Goal: Communication & Community: Answer question/provide support

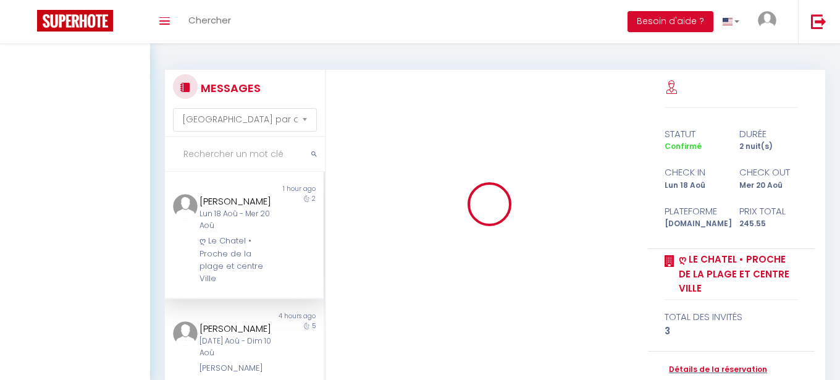
select select "message"
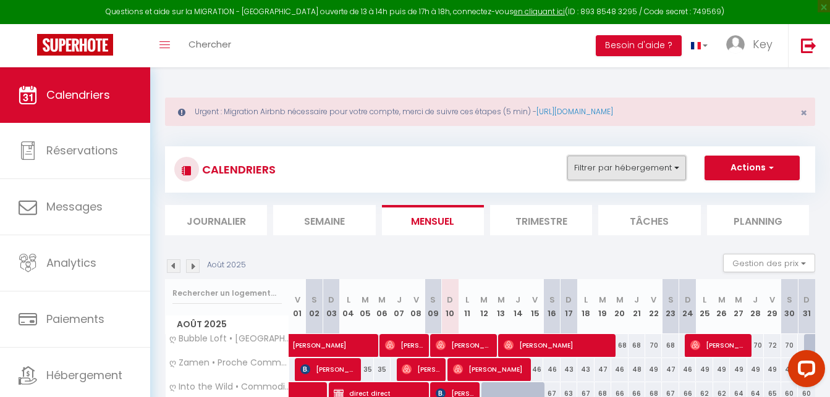
click at [656, 161] on button "Filtrer par hébergement" at bounding box center [626, 168] width 119 height 25
click at [636, 164] on button "Filtrer par hébergement" at bounding box center [626, 168] width 119 height 25
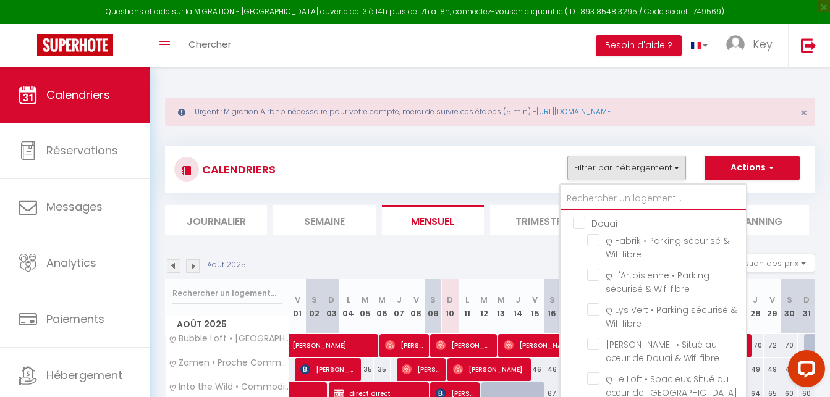
click at [612, 198] on input "text" at bounding box center [652, 199] width 185 height 22
type input "a"
checkbox input "false"
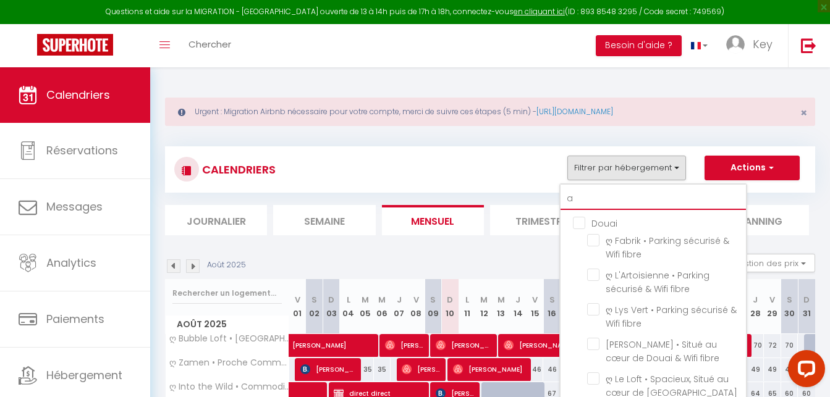
checkbox input "false"
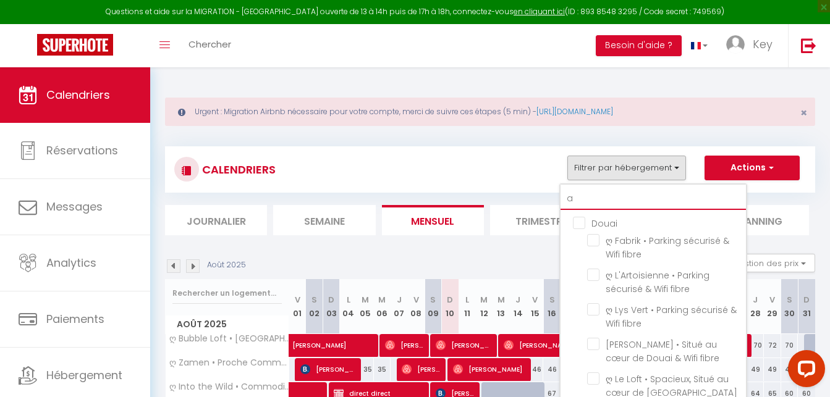
checkbox input "false"
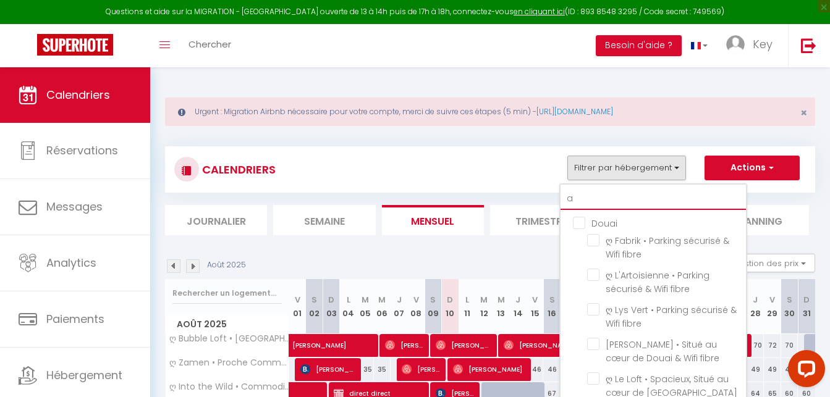
checkbox input "false"
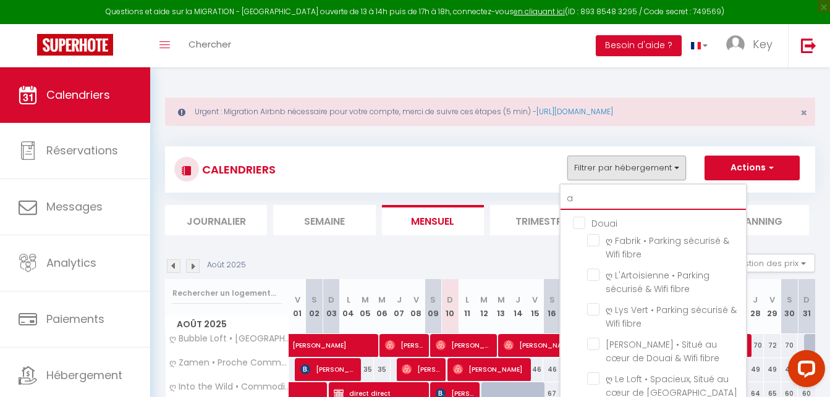
checkbox input "false"
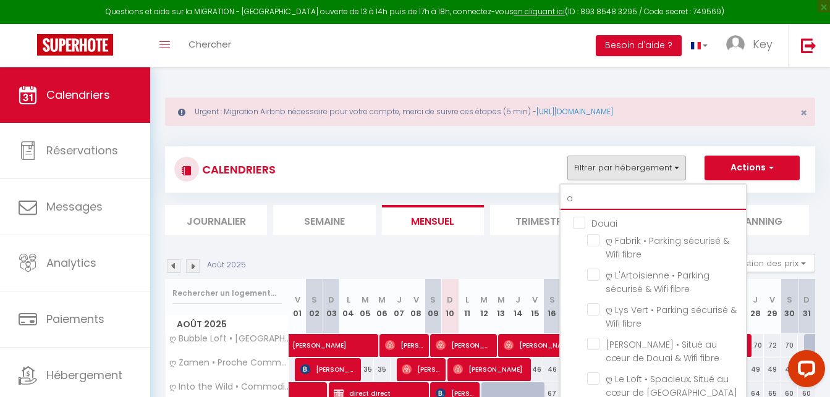
checkbox input "false"
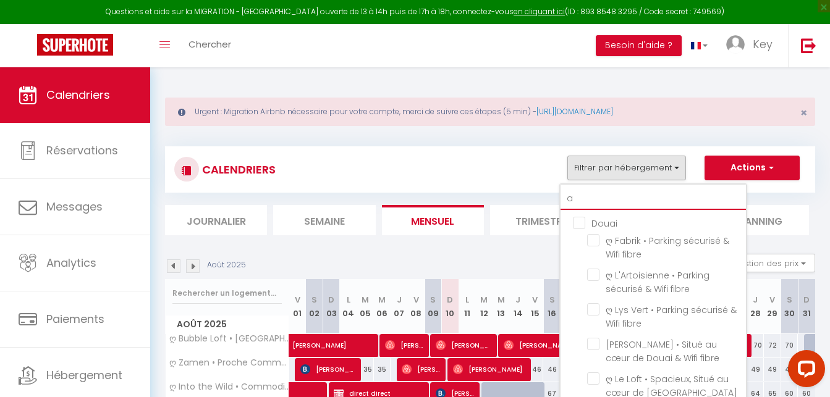
checkbox input "false"
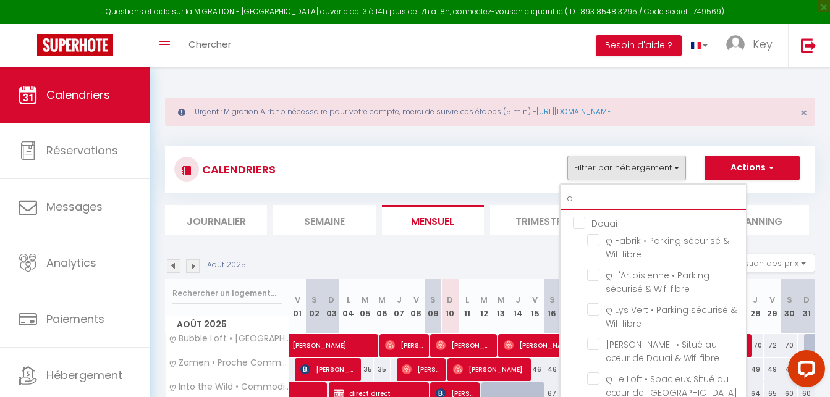
checkbox input "false"
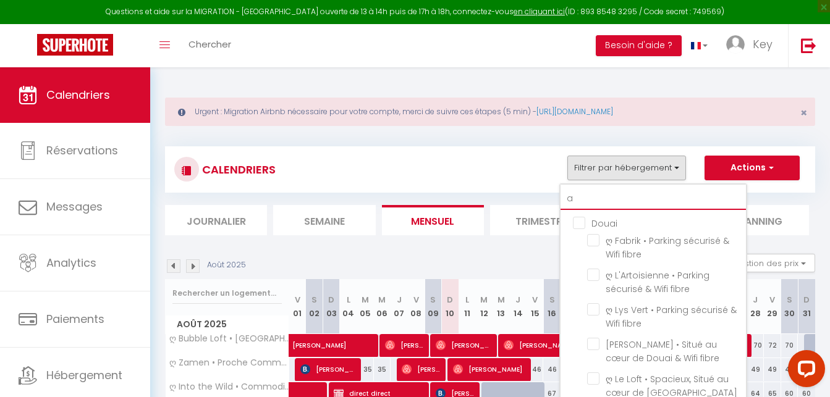
checkbox input "false"
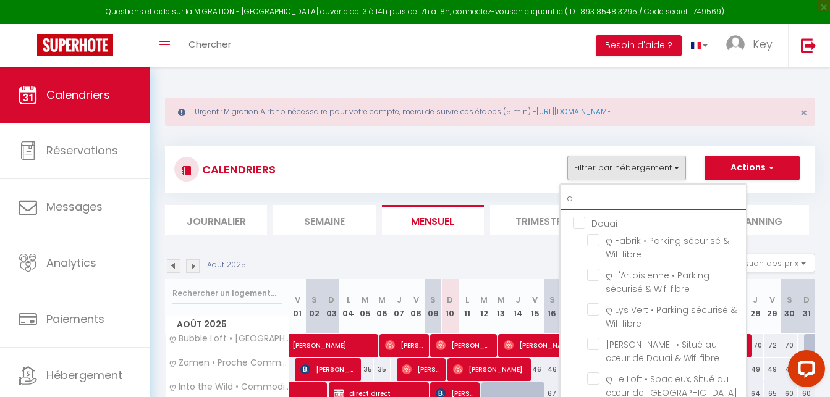
checkbox input "false"
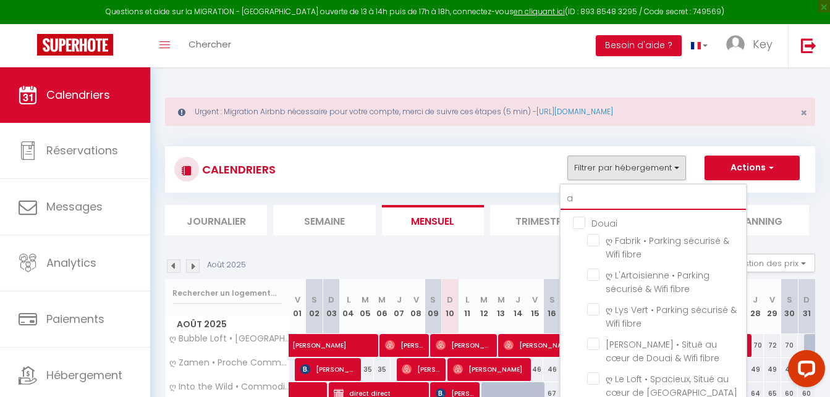
checkbox input "false"
type input "ar"
checkbox input "false"
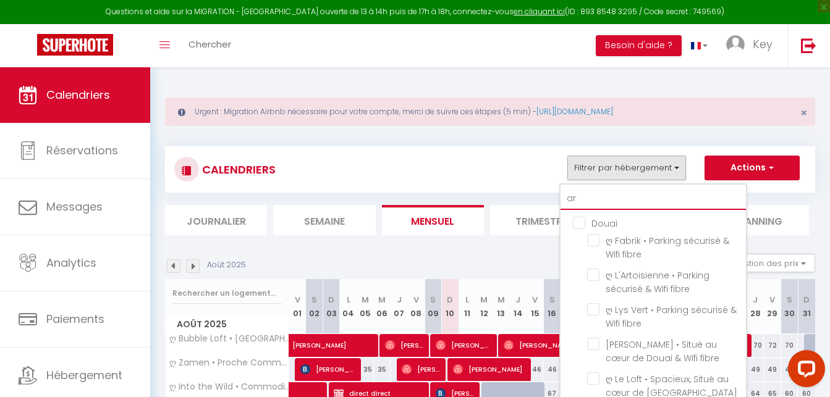
checkbox input "false"
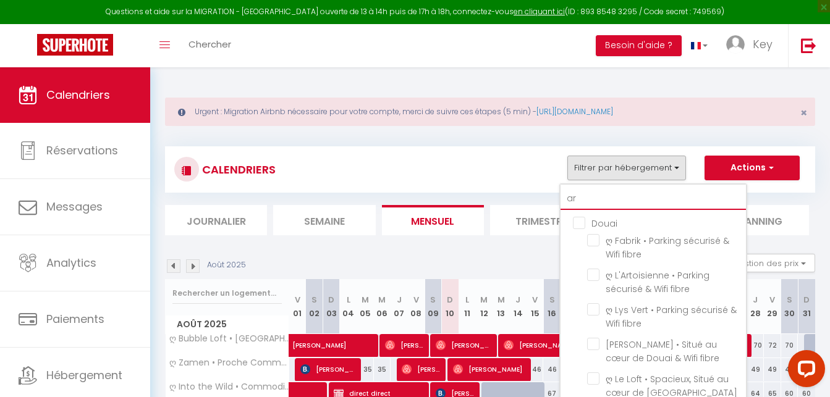
checkbox input "false"
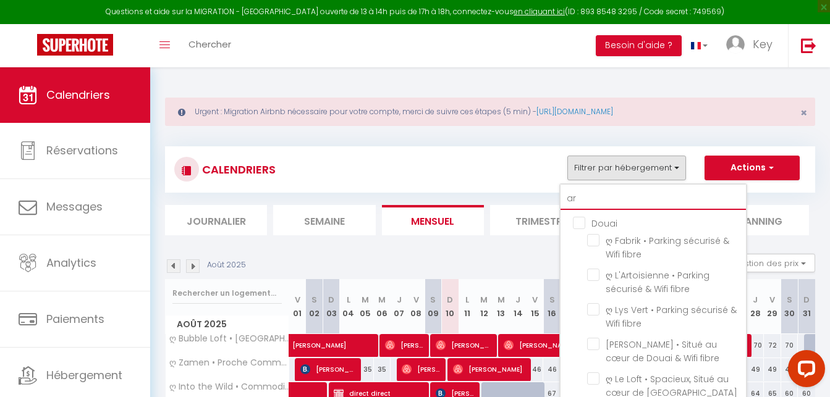
checkbox input "false"
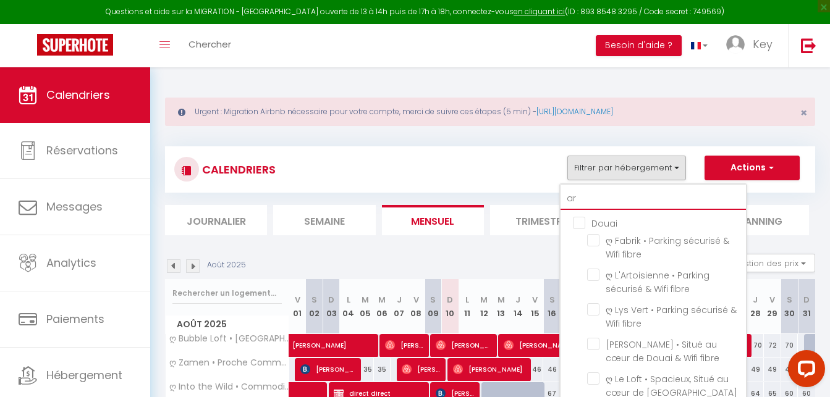
checkbox input "false"
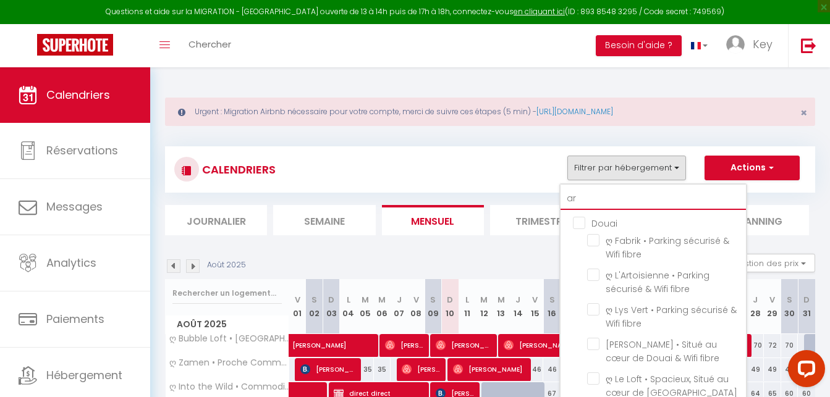
checkbox input "false"
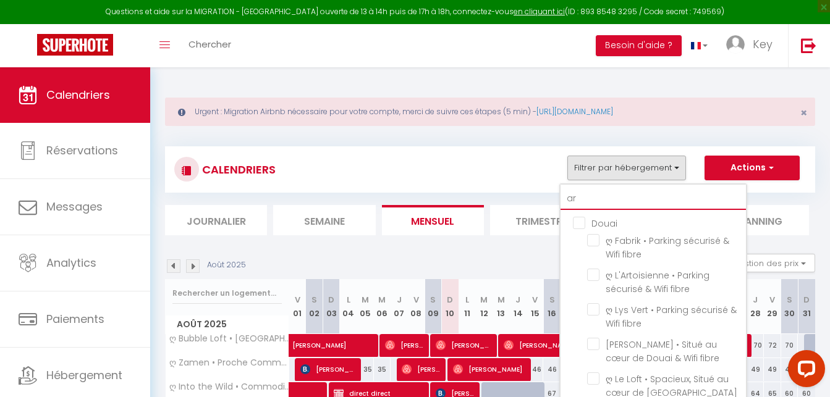
checkbox input "false"
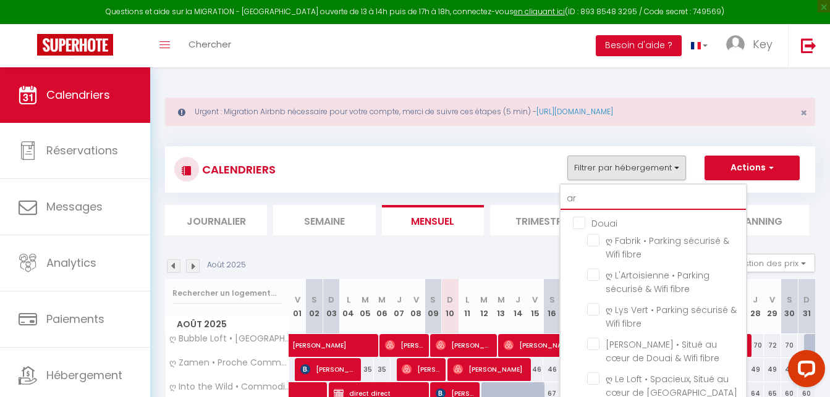
checkbox input "false"
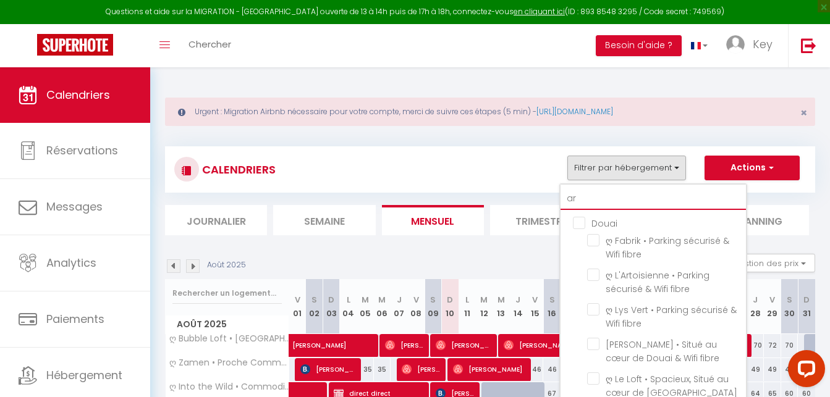
checkbox input "false"
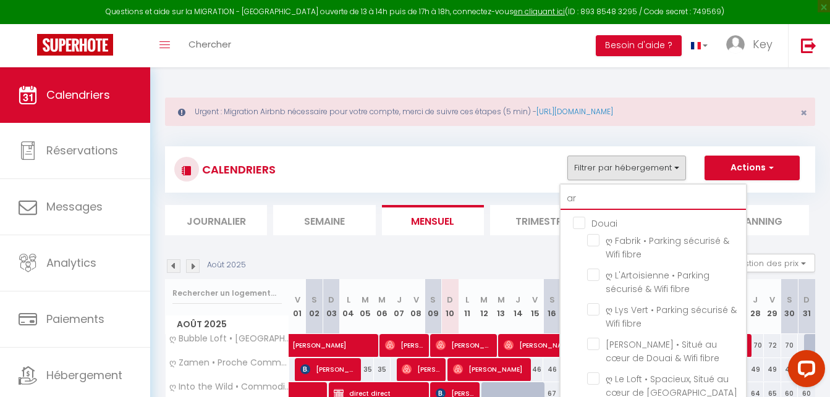
checkbox input "false"
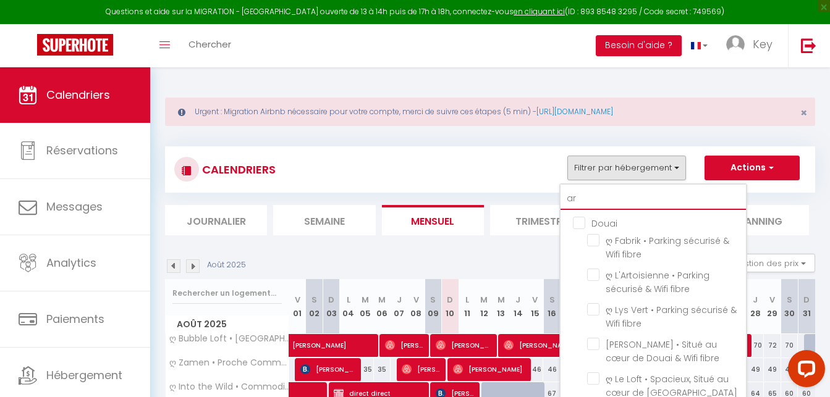
checkbox input "false"
type input "ars"
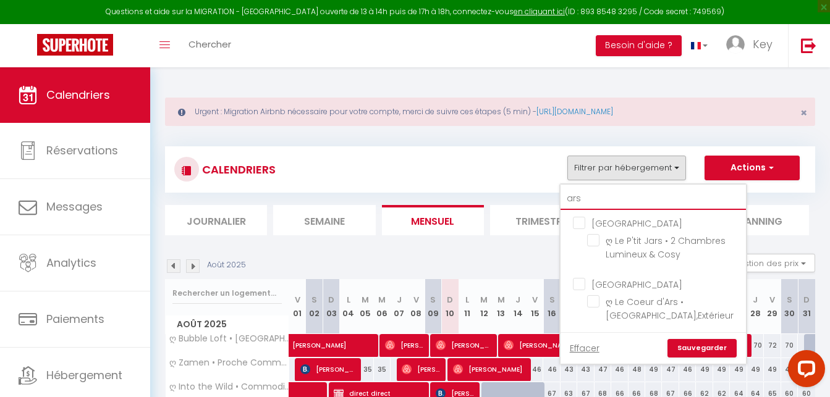
checkbox input "false"
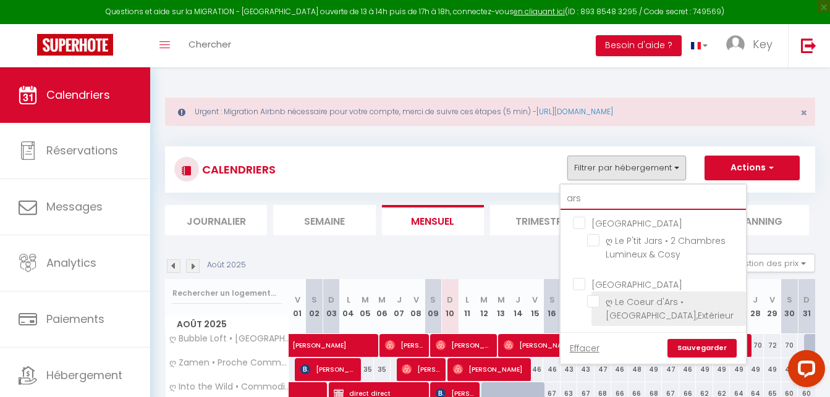
type input "ars"
click at [591, 303] on input "ღ Le Coeur d'Ars • [GEOGRAPHIC_DATA],Extérieur" at bounding box center [664, 301] width 154 height 12
checkbox input "true"
checkbox input "false"
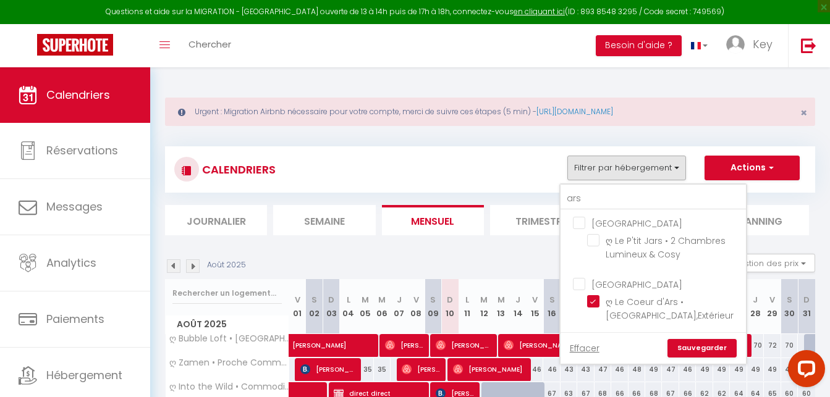
click at [703, 345] on link "Sauvegarder" at bounding box center [701, 348] width 69 height 19
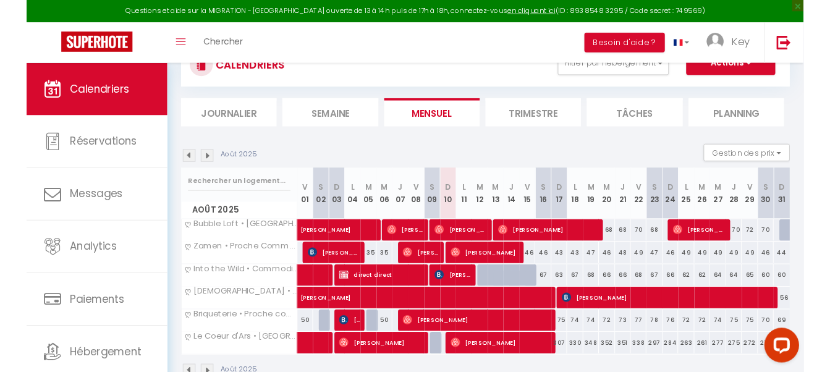
scroll to position [69, 0]
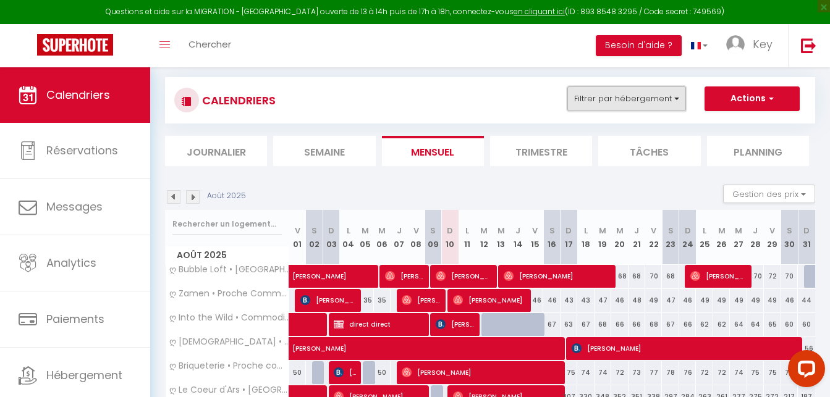
click at [624, 109] on button "Filtrer par hébergement" at bounding box center [626, 99] width 119 height 25
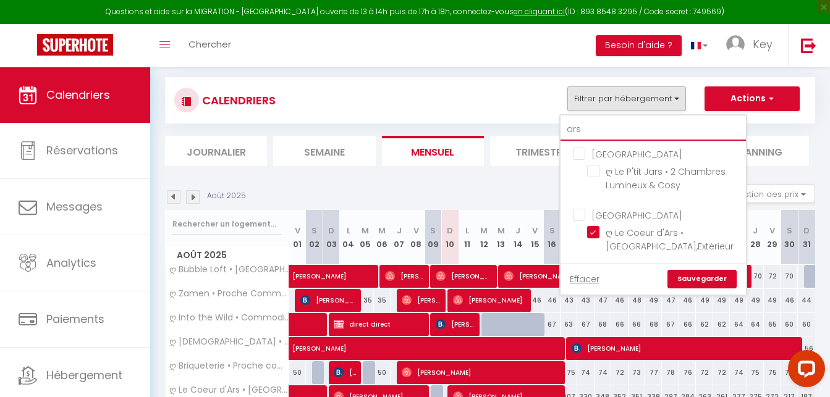
click at [623, 128] on input "ars" at bounding box center [652, 130] width 185 height 22
type input "n"
checkbox input "false"
type input "na"
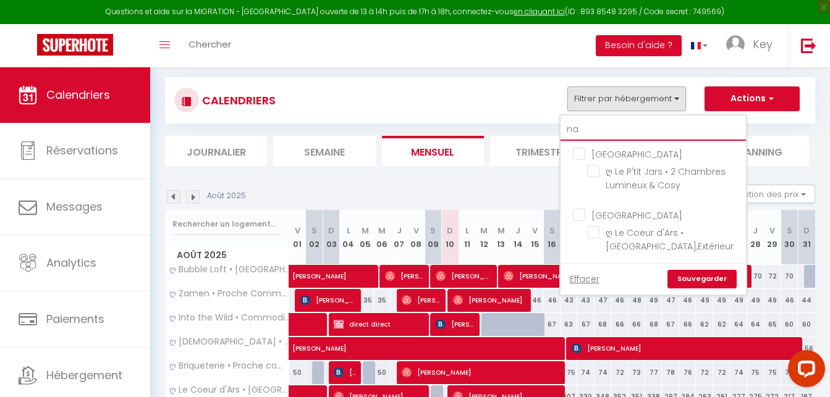
checkbox input "false"
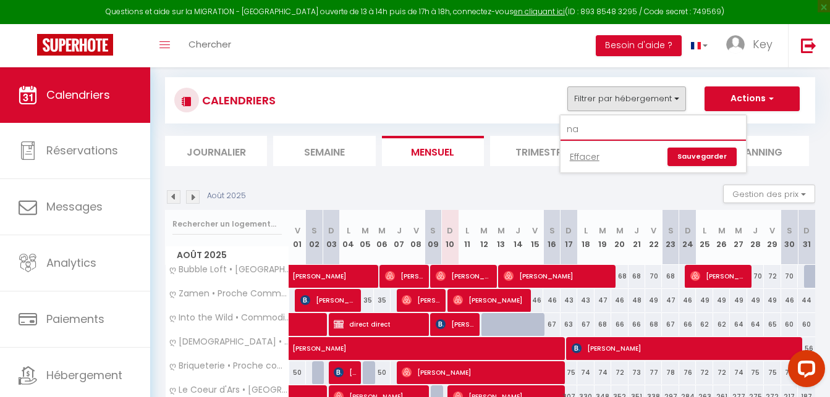
type input "n"
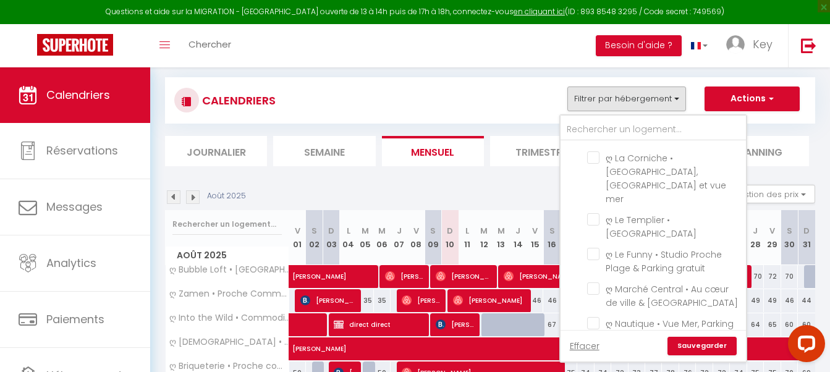
scroll to position [3245, 0]
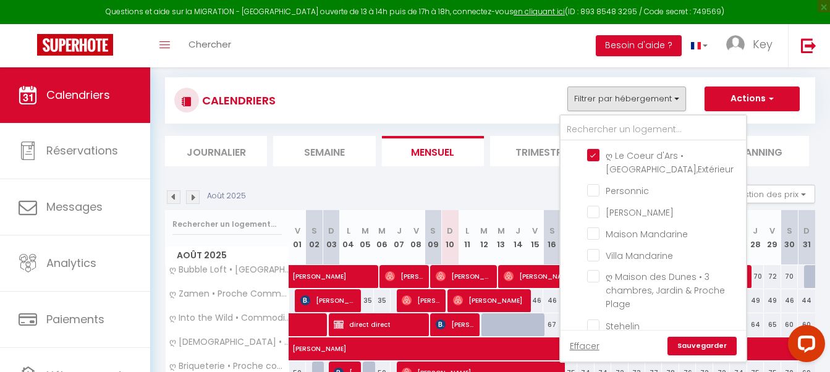
click at [581, 230] on div "CALENDRIERS Filtrer par hébergement Douai ღ Fabrik • Parking sécurisé & Wifi fi…" at bounding box center [490, 255] width 650 height 381
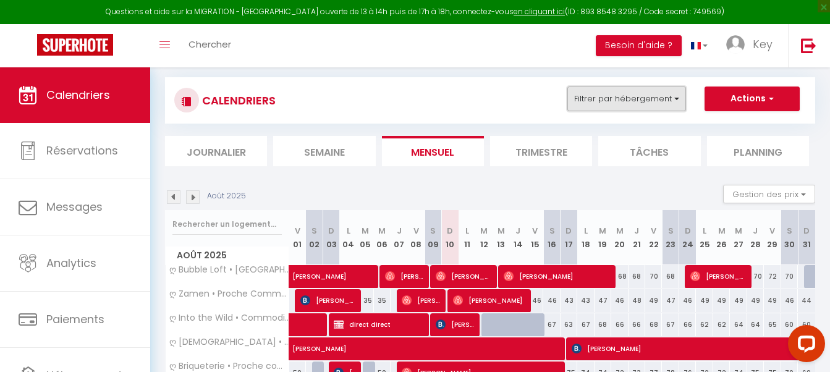
click at [604, 101] on button "Filtrer par hébergement" at bounding box center [626, 99] width 119 height 25
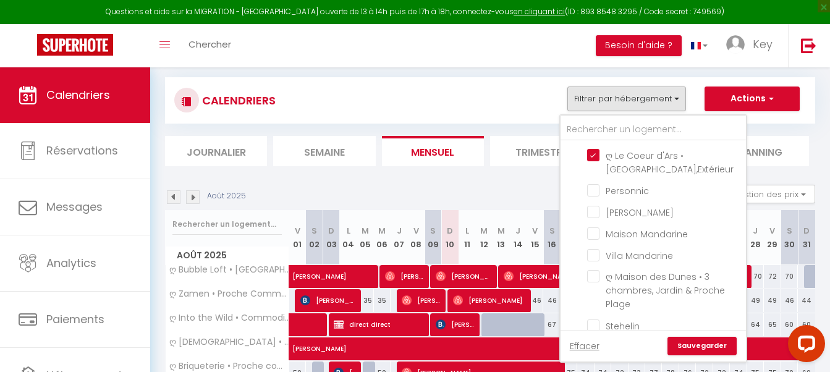
checkbox input "false"
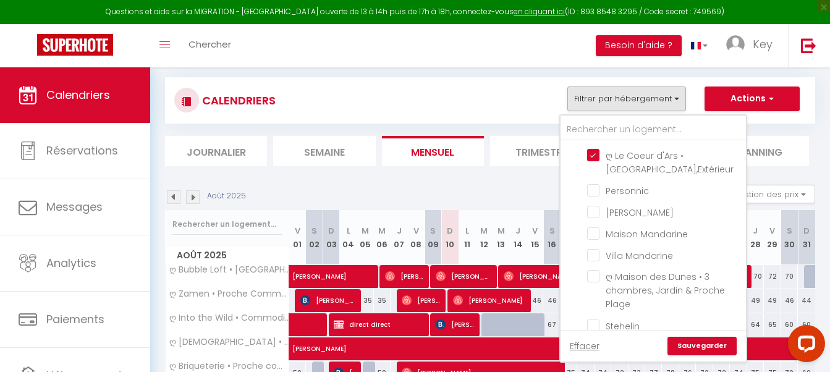
checkbox input "false"
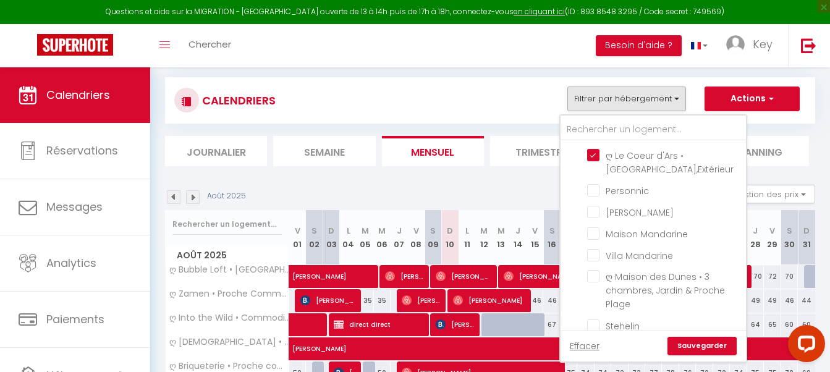
checkbox input "false"
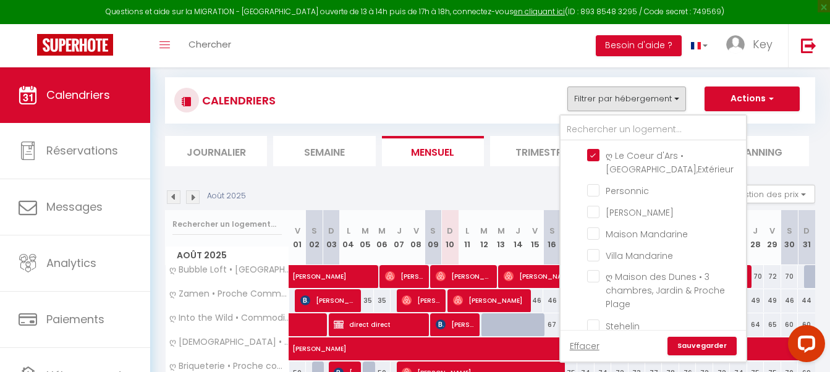
checkbox input "false"
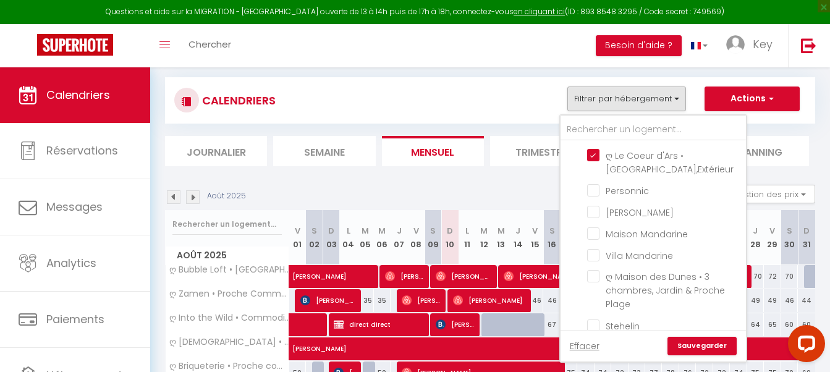
checkbox input "false"
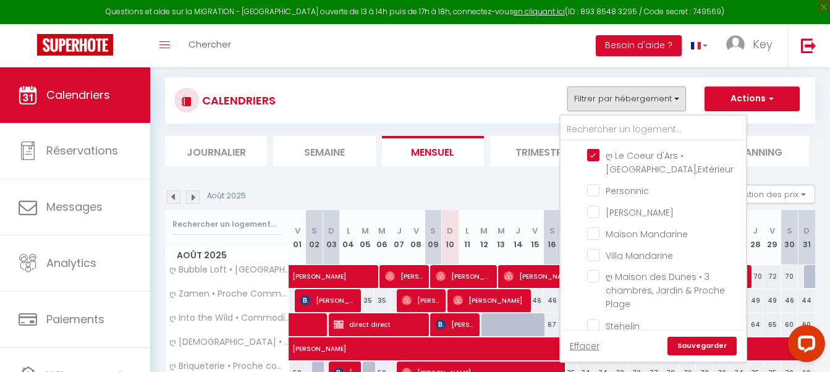
checkbox input "false"
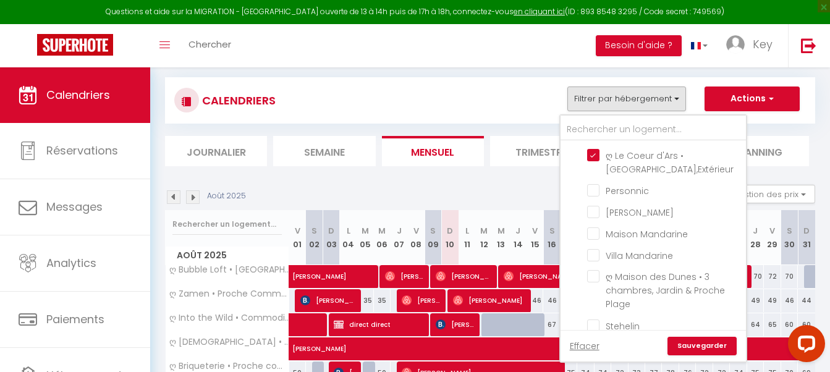
checkbox input "false"
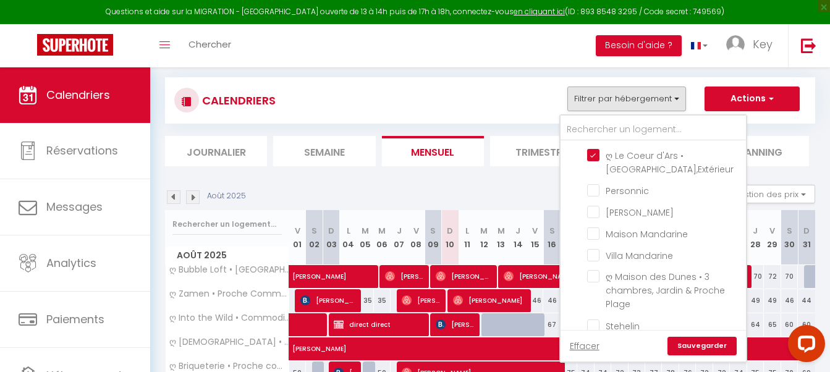
checkbox input "false"
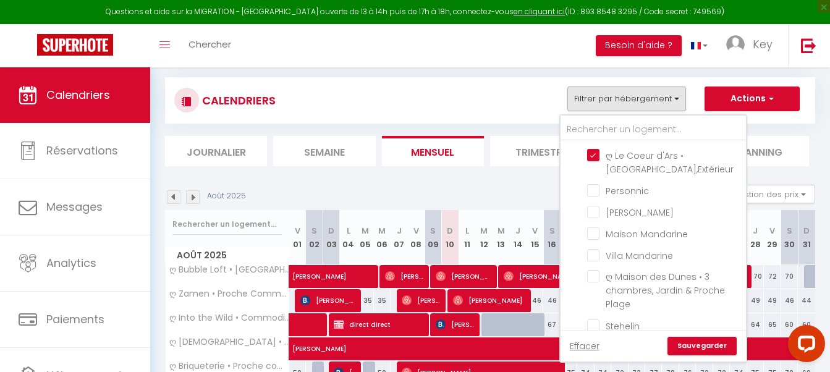
checkbox input "false"
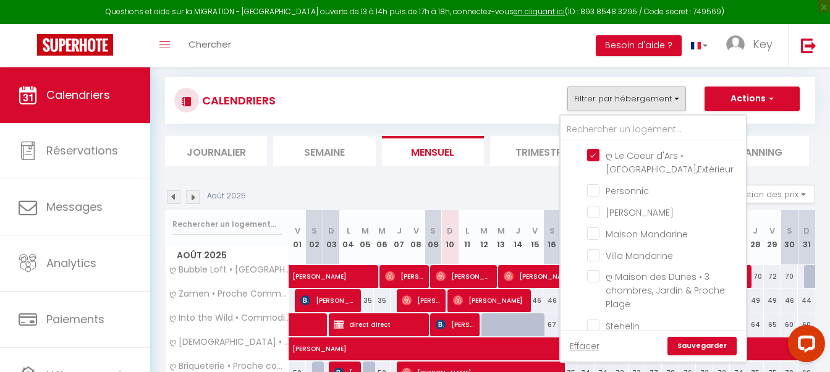
checkbox input "false"
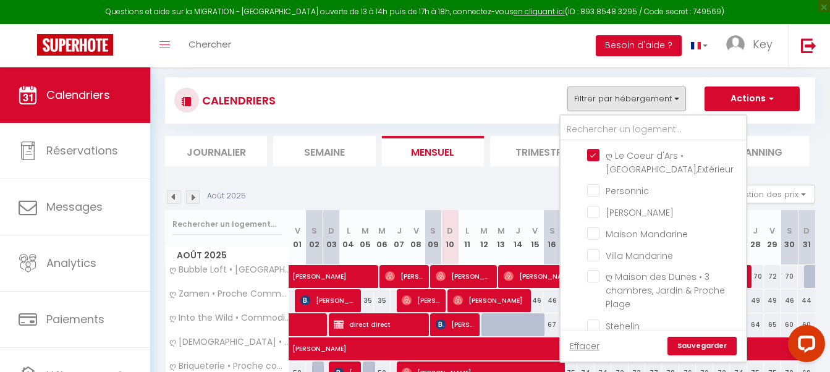
checkbox input "false"
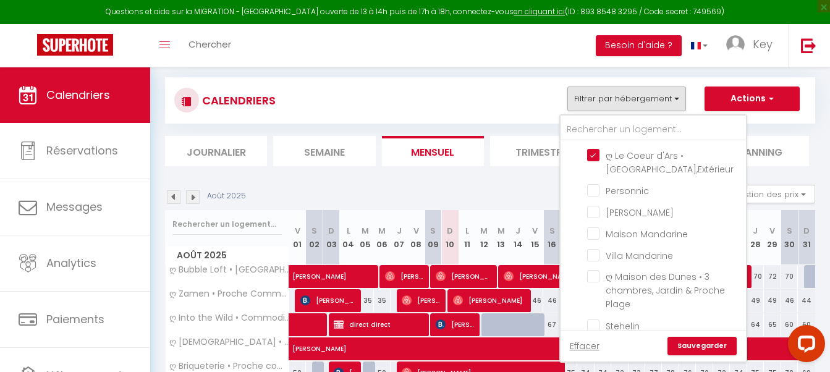
checkbox input "false"
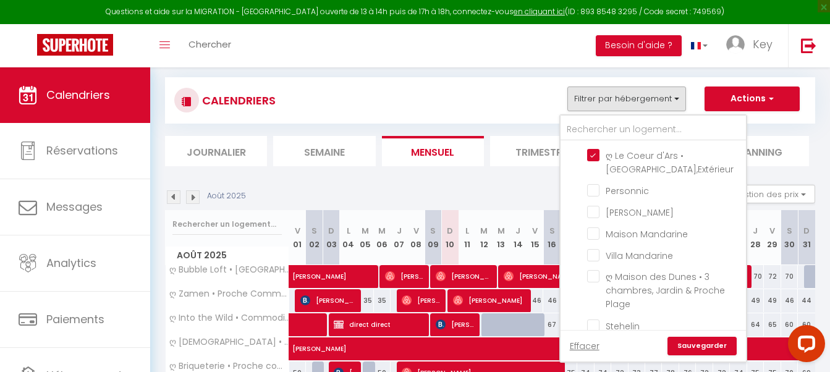
checkbox input "false"
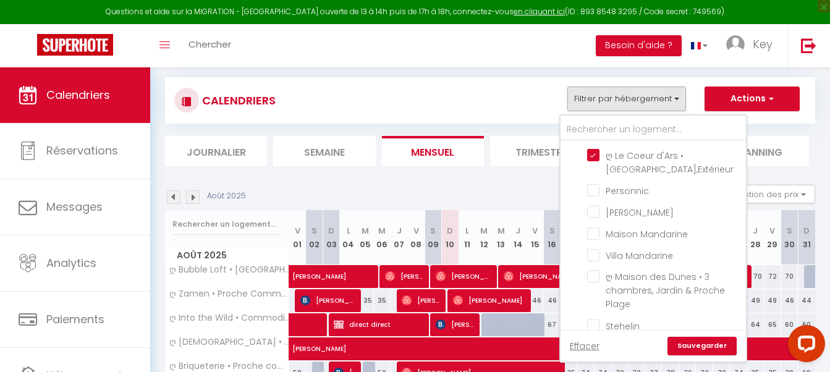
checkbox input "false"
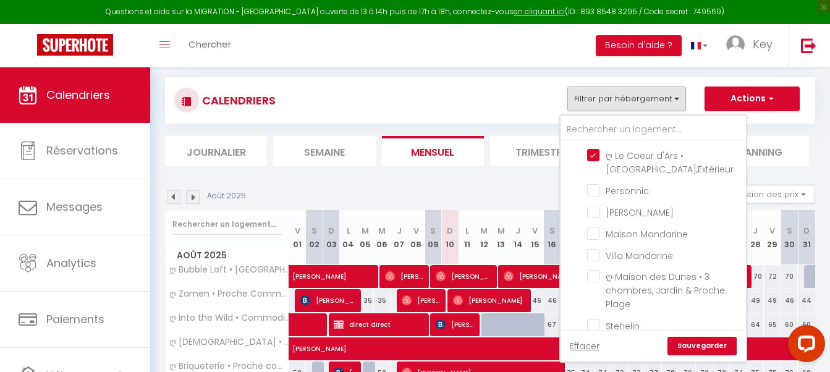
checkbox input "false"
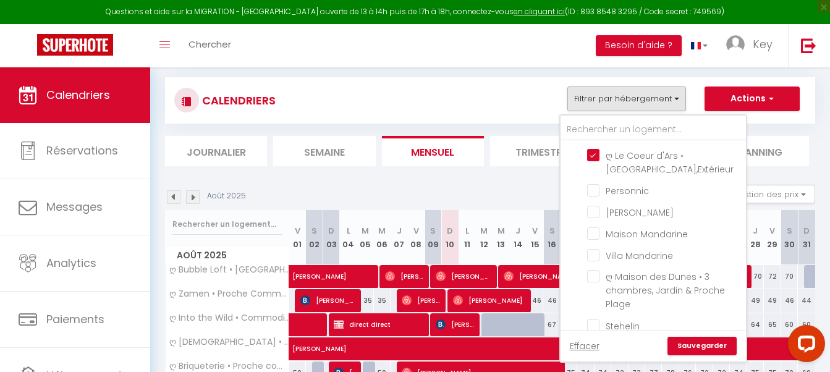
checkbox input "false"
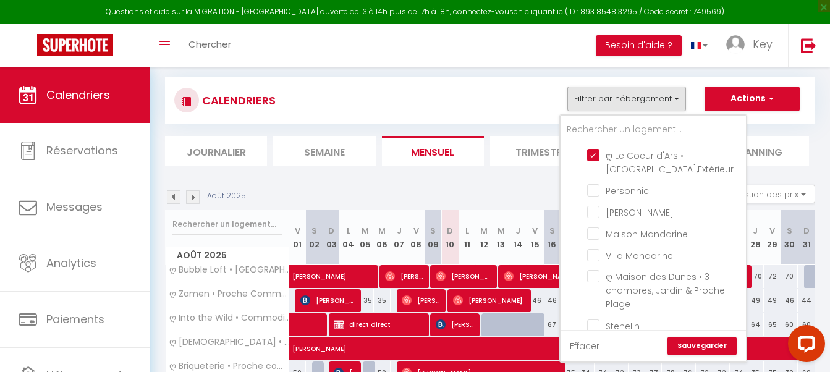
checkbox input "false"
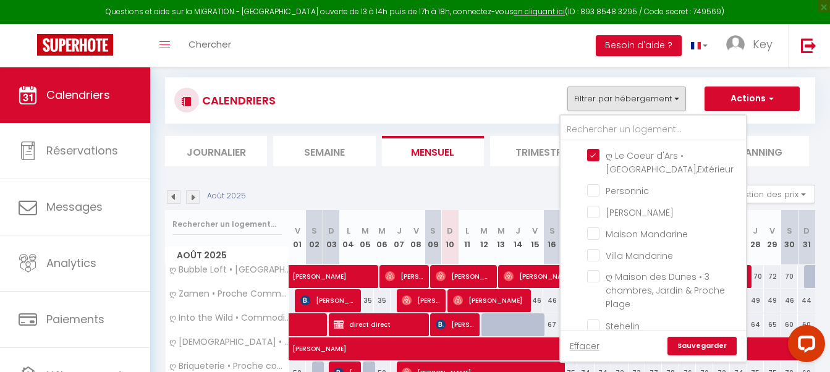
checkbox input "false"
click at [699, 347] on link "Sauvegarder" at bounding box center [701, 346] width 69 height 19
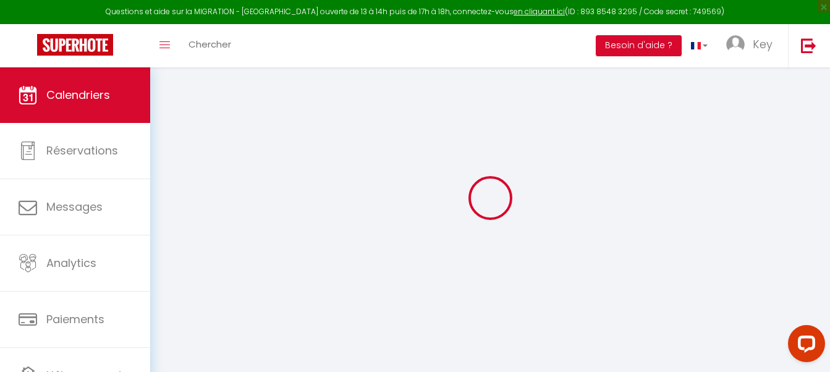
scroll to position [67, 0]
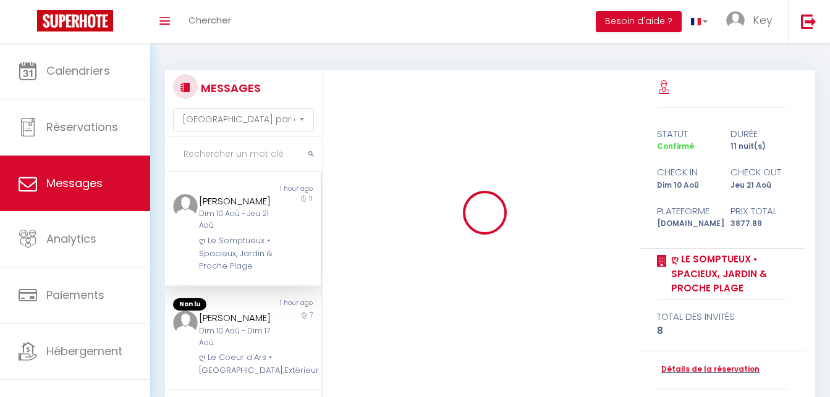
select select "message"
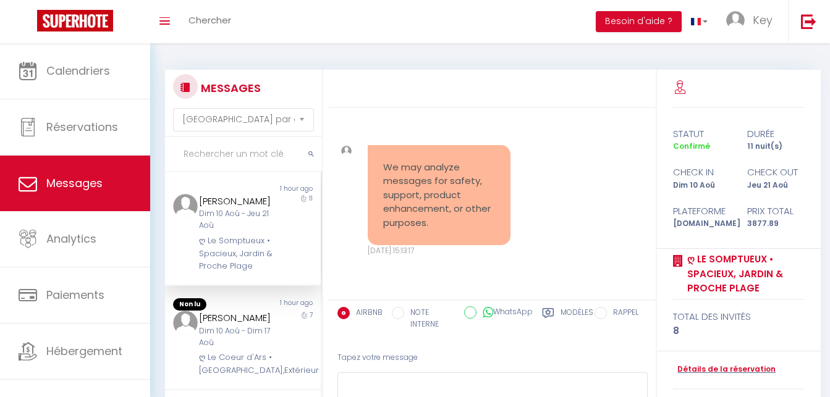
scroll to position [7314, 0]
